Goal: Navigation & Orientation: Find specific page/section

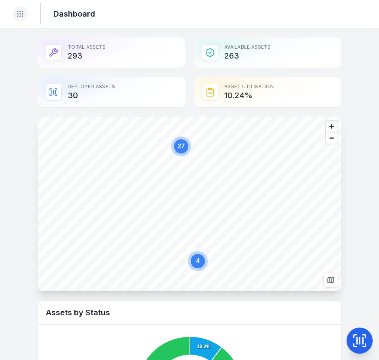
click at [18, 13] on icon "Toggle navigation" at bounding box center [20, 14] width 8 height 8
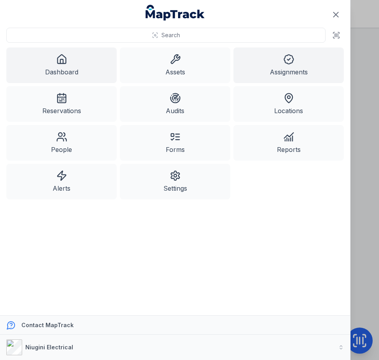
click at [280, 66] on link "Assignments" at bounding box center [288, 65] width 110 height 36
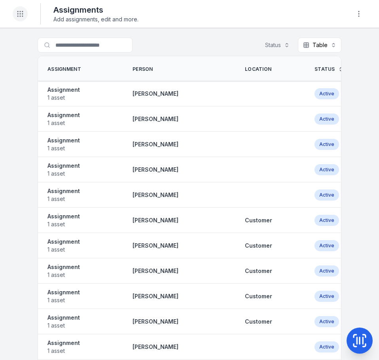
click at [21, 10] on icon "Toggle navigation" at bounding box center [20, 14] width 8 height 8
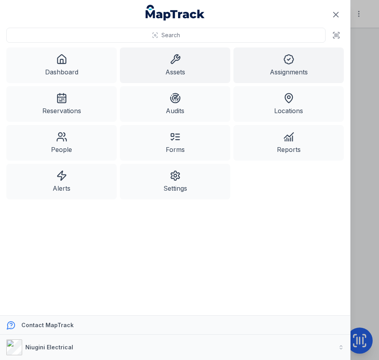
click at [197, 58] on link "Assets" at bounding box center [175, 65] width 110 height 36
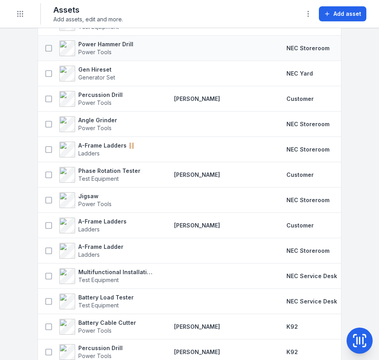
scroll to position [40, 0]
